Goal: Find specific page/section: Find specific page/section

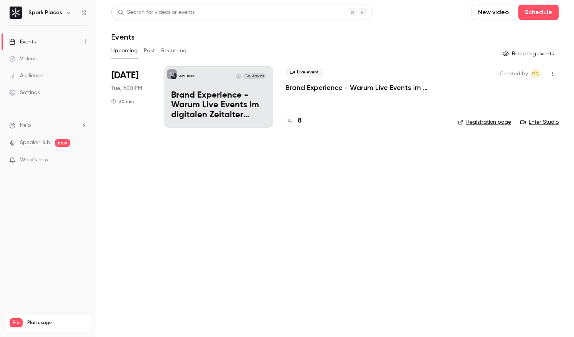
click at [48, 77] on link "Audience" at bounding box center [48, 75] width 96 height 17
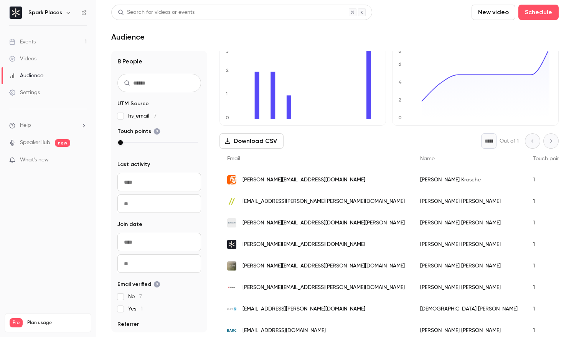
scroll to position [40, 0]
